Goal: Transaction & Acquisition: Purchase product/service

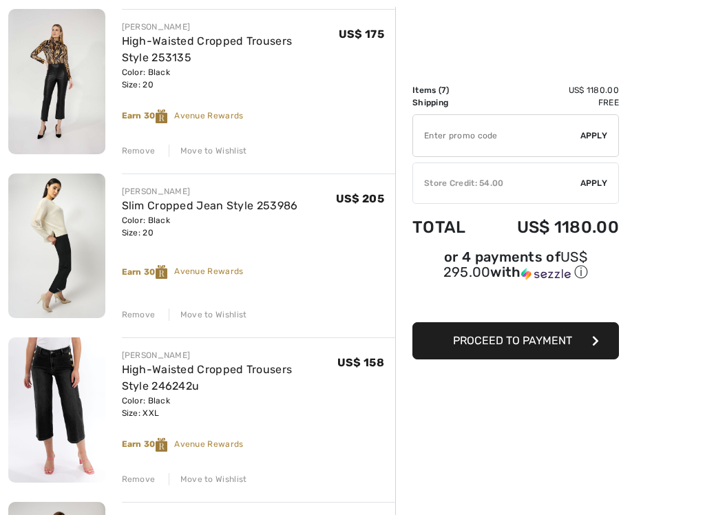
scroll to position [173, 0]
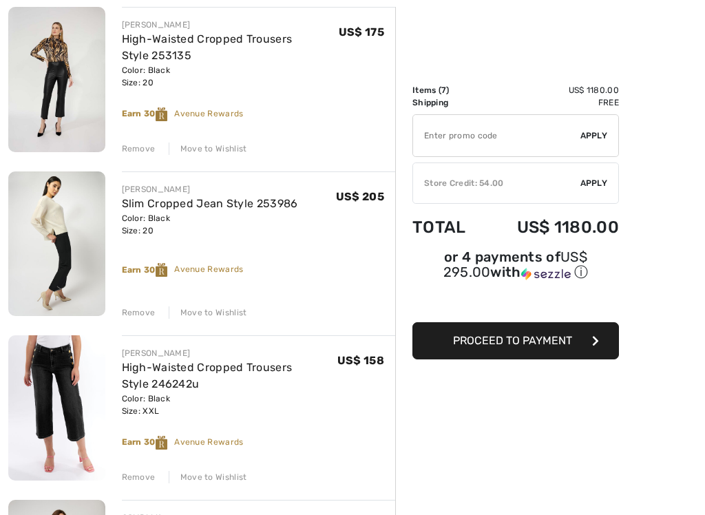
click at [133, 309] on div "Remove" at bounding box center [139, 312] width 34 height 12
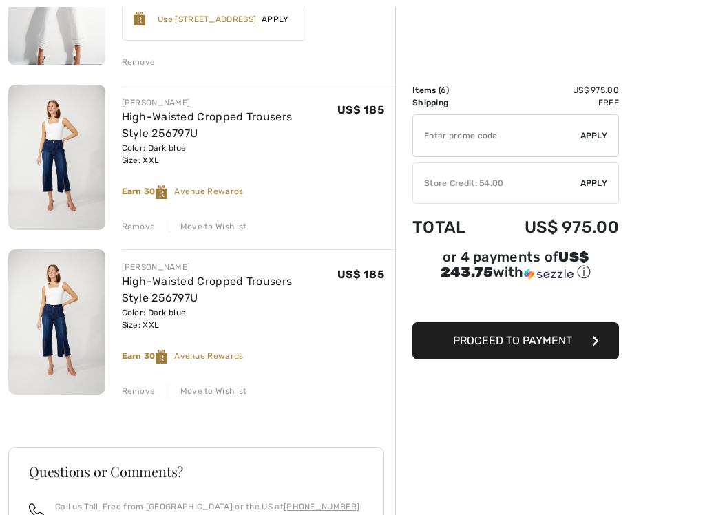
scroll to position [755, 0]
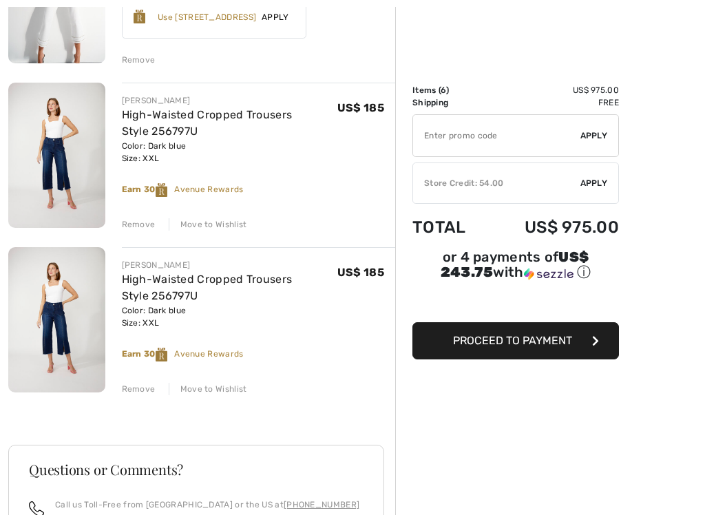
click at [136, 391] on div "Remove" at bounding box center [139, 389] width 34 height 12
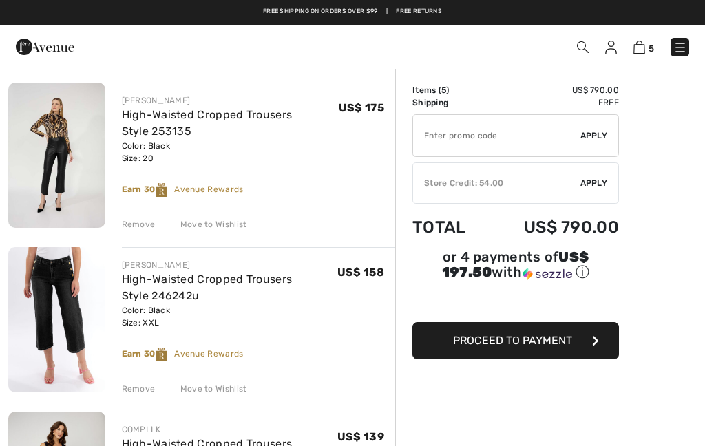
scroll to position [97, 0]
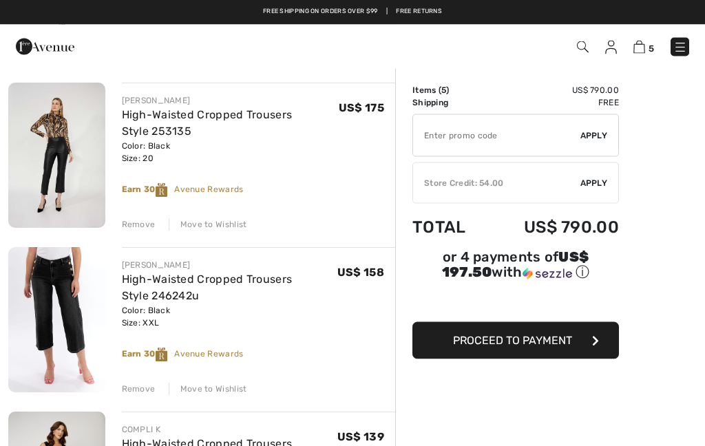
click at [143, 222] on div "Remove" at bounding box center [139, 225] width 34 height 12
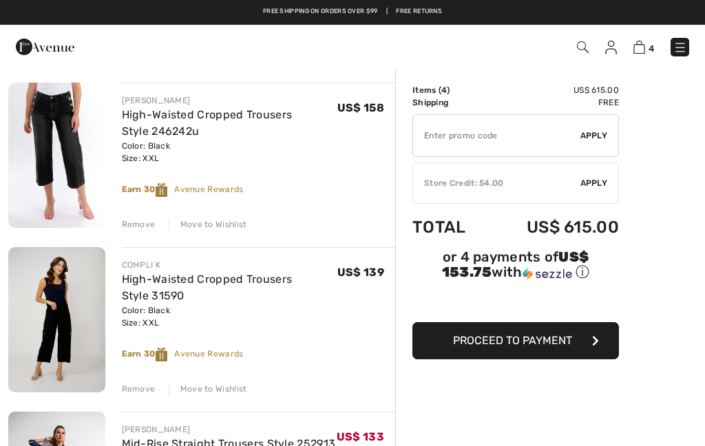
click at [140, 388] on div "Remove" at bounding box center [139, 389] width 34 height 12
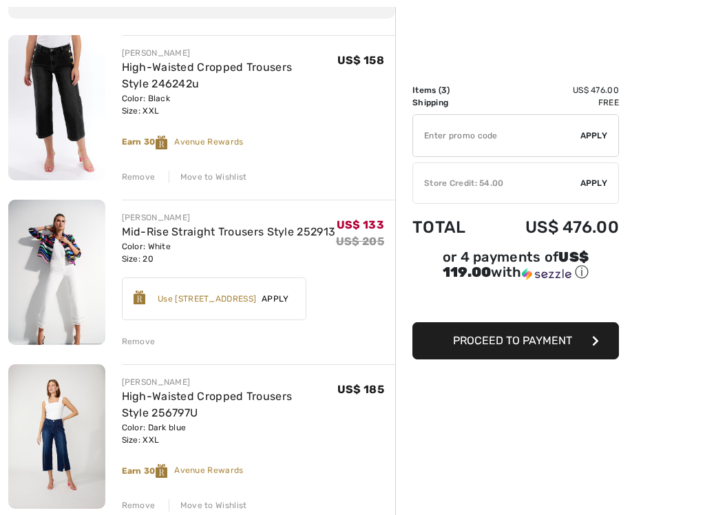
scroll to position [147, 0]
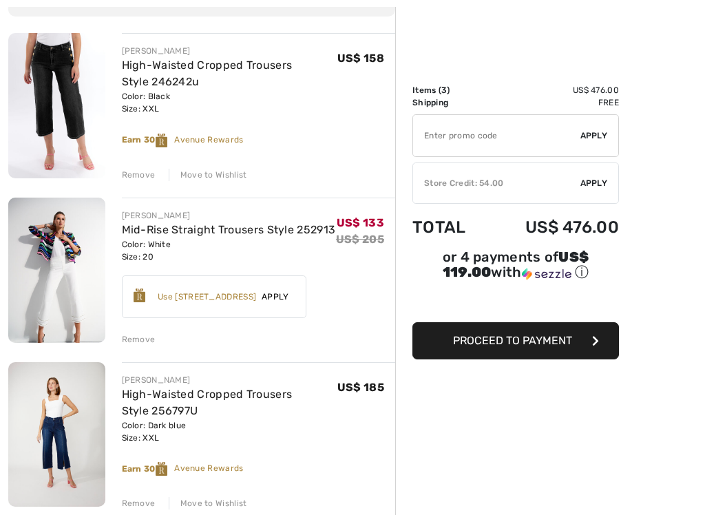
click at [86, 439] on img at bounding box center [56, 434] width 97 height 145
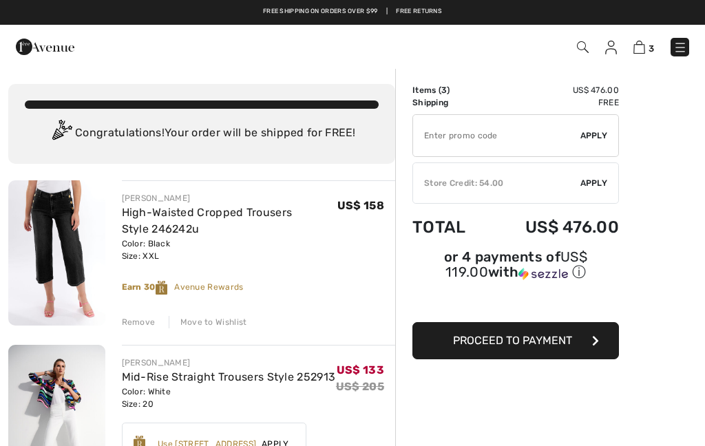
click at [63, 257] on img at bounding box center [56, 252] width 97 height 145
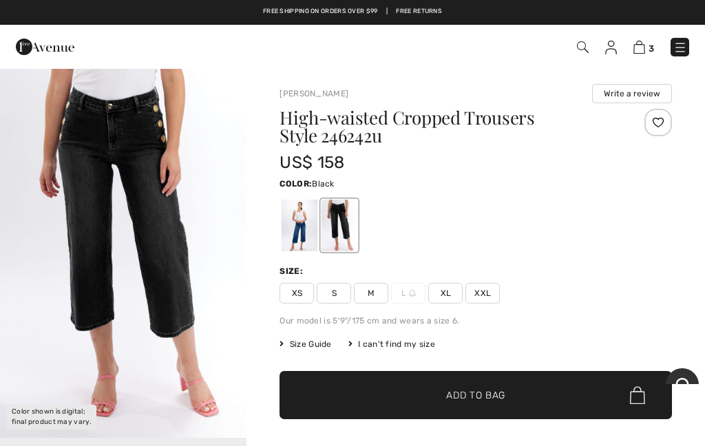
click at [642, 52] on img at bounding box center [639, 47] width 12 height 13
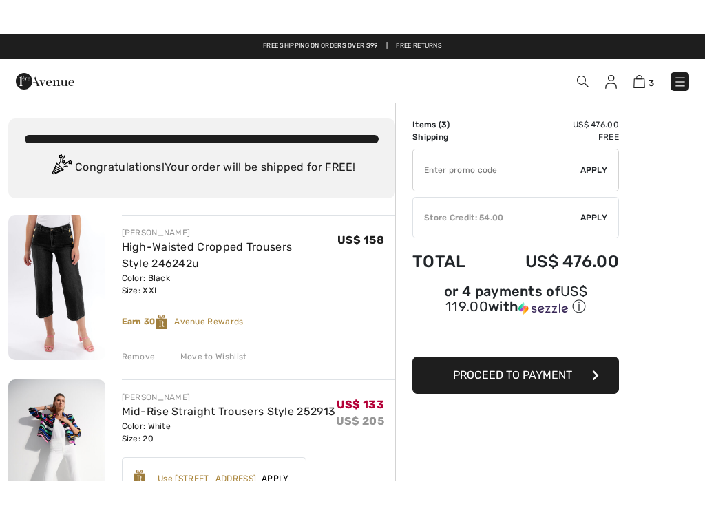
scroll to position [69, 0]
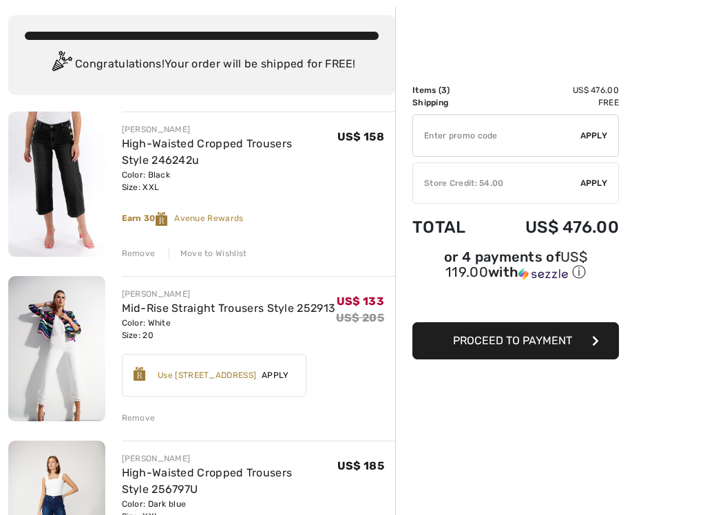
click at [142, 413] on div "Remove" at bounding box center [139, 418] width 34 height 12
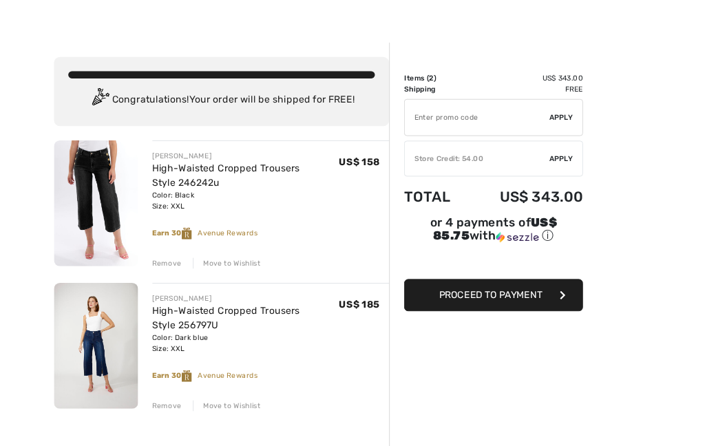
scroll to position [0, 0]
